Goal: Navigation & Orientation: Find specific page/section

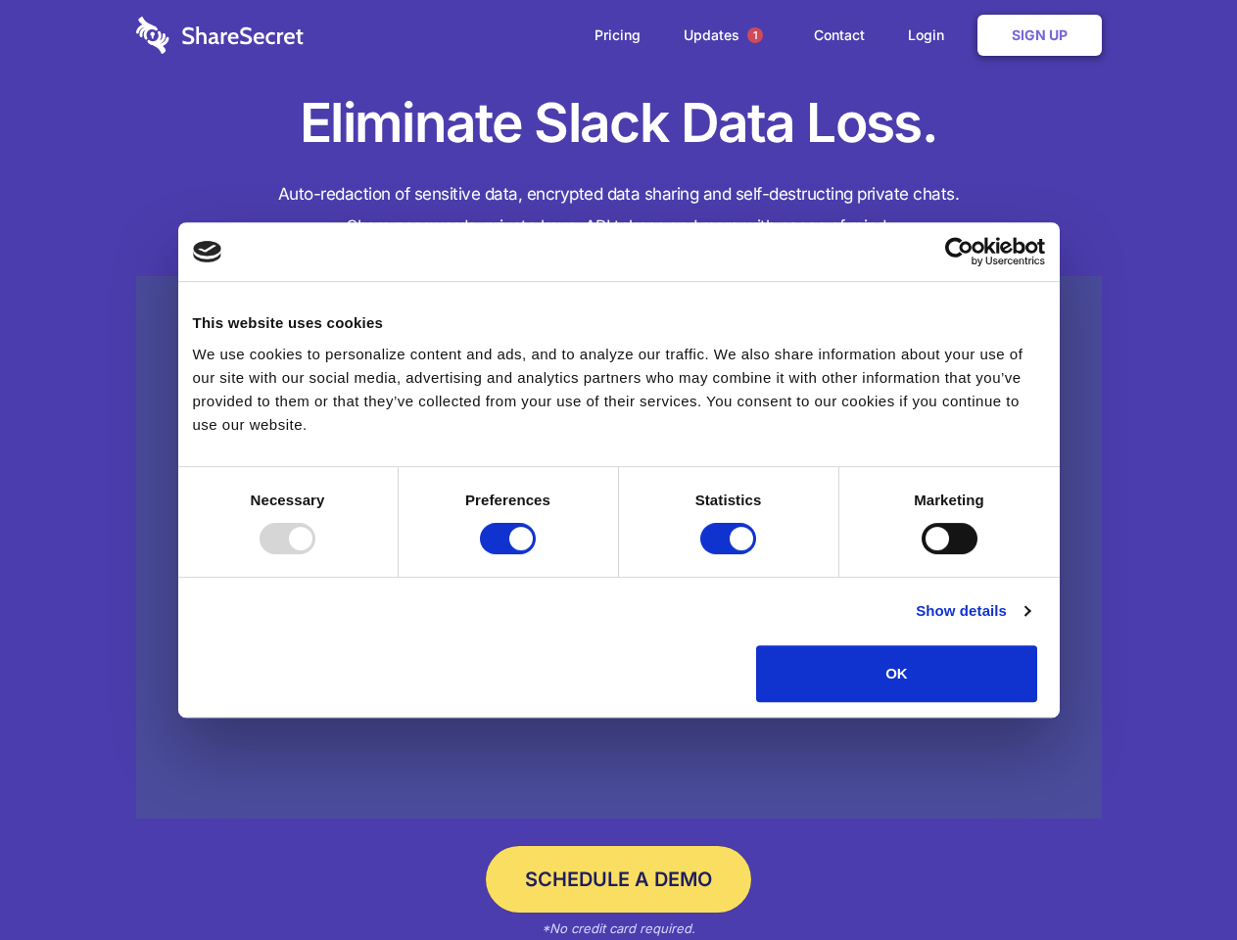
click at [315, 554] on div at bounding box center [288, 538] width 56 height 31
click at [536, 554] on input "Preferences" at bounding box center [508, 538] width 56 height 31
checkbox input "false"
click at [731, 554] on input "Statistics" at bounding box center [728, 538] width 56 height 31
checkbox input "false"
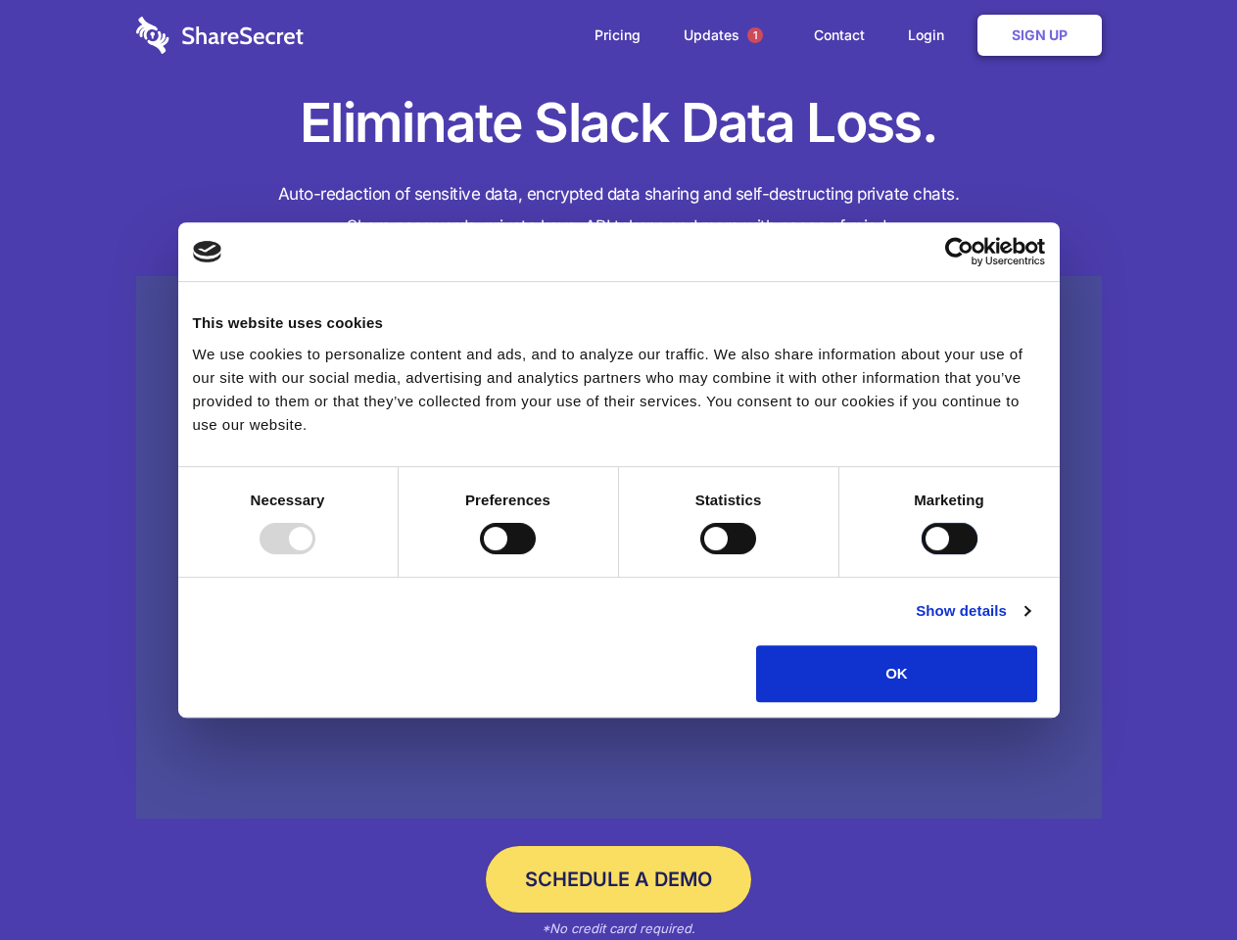
click at [922, 554] on input "Marketing" at bounding box center [950, 538] width 56 height 31
checkbox input "true"
click at [1030, 623] on link "Show details" at bounding box center [973, 612] width 114 height 24
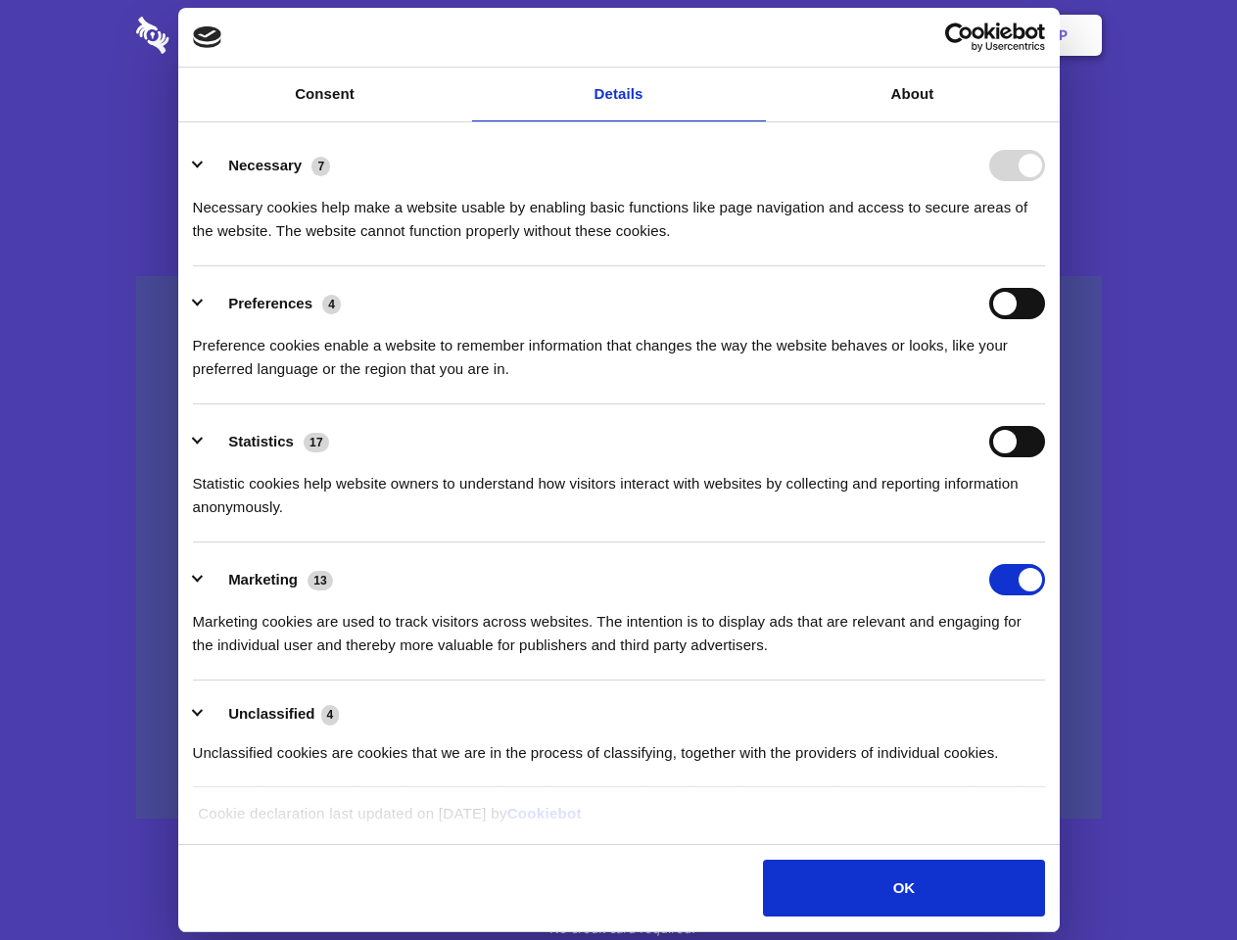
click at [1045, 266] on li "Necessary 7 Necessary cookies help make a website usable by enabling basic func…" at bounding box center [619, 197] width 852 height 138
click at [754, 35] on span "1" at bounding box center [755, 35] width 16 height 16
